Goal: Information Seeking & Learning: Understand process/instructions

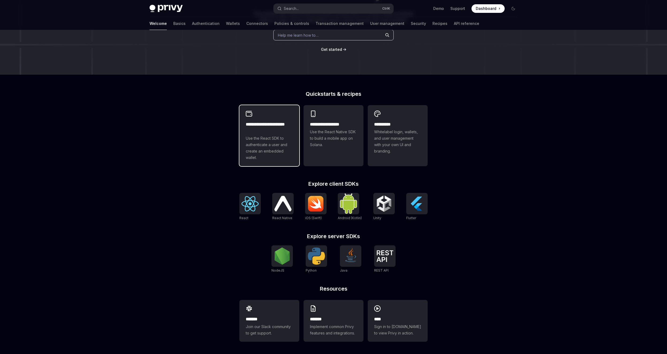
scroll to position [78, 0]
click at [262, 134] on div "**********" at bounding box center [269, 141] width 47 height 40
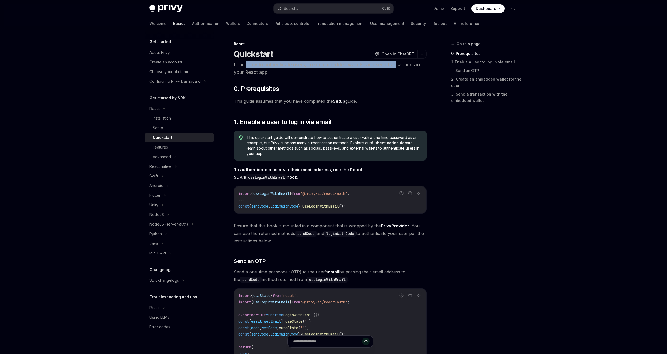
drag, startPoint x: 246, startPoint y: 64, endPoint x: 401, endPoint y: 64, distance: 155.1
click at [401, 64] on p "Learn how to authenticate users, create embedded wallets, and send transactions…" at bounding box center [330, 68] width 193 height 15
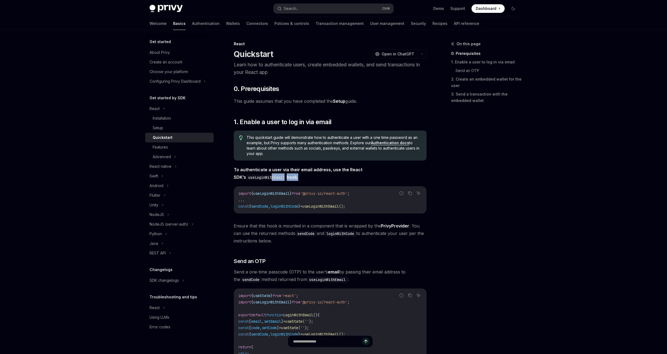
drag, startPoint x: 400, startPoint y: 167, endPoint x: 244, endPoint y: 174, distance: 156.3
click at [244, 174] on span "To authenticate a user via their email address, use the React SDK’s useLoginWit…" at bounding box center [330, 173] width 193 height 15
click at [167, 131] on div "Setup" at bounding box center [182, 128] width 58 height 6
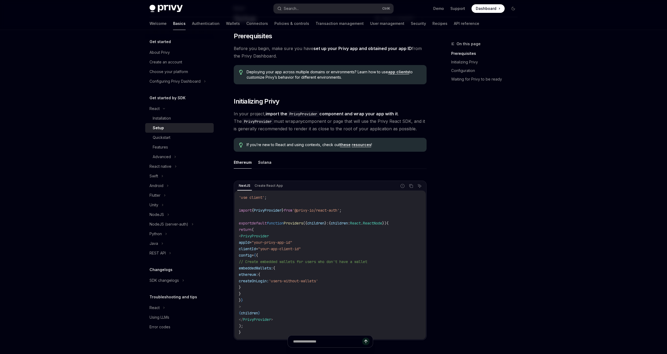
scroll to position [37, 0]
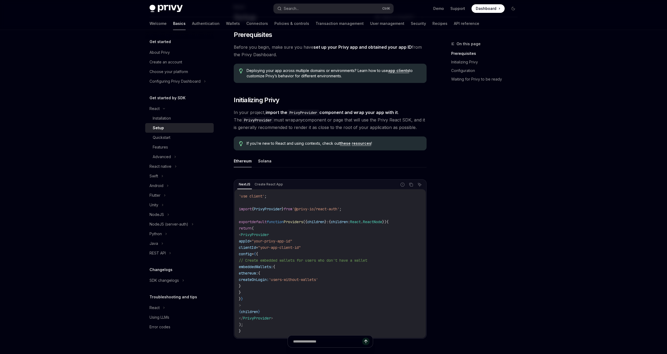
type textarea "*"
